Goal: Find specific page/section: Find specific page/section

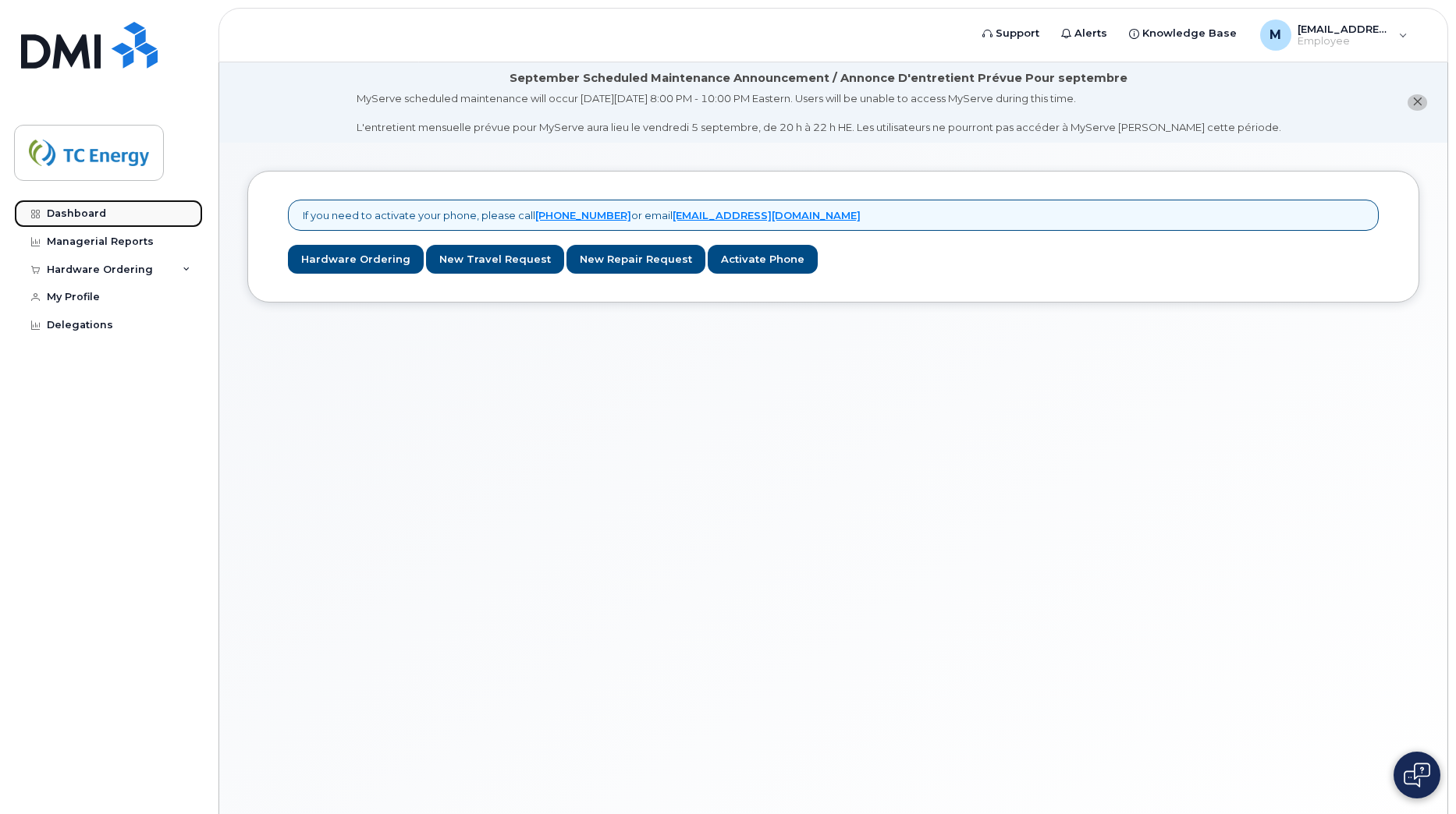
click at [70, 215] on div "Dashboard" at bounding box center [77, 213] width 59 height 13
click at [102, 245] on div "Managerial Reports" at bounding box center [100, 242] width 107 height 13
